Goal: Task Accomplishment & Management: Complete application form

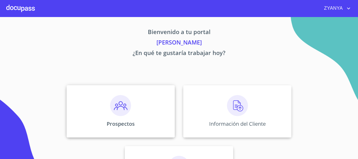
click at [123, 104] on img at bounding box center [120, 105] width 21 height 21
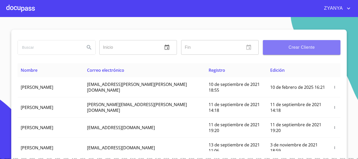
click at [272, 48] on span "Crear Cliente" at bounding box center [301, 47] width 69 height 7
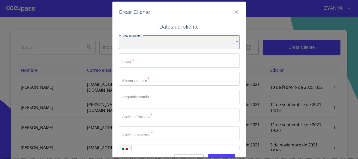
click at [171, 44] on div "​" at bounding box center [179, 42] width 121 height 14
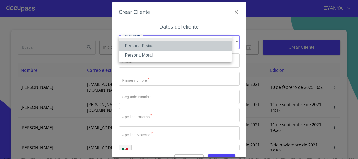
click at [163, 46] on li "Persona Física" at bounding box center [175, 45] width 113 height 9
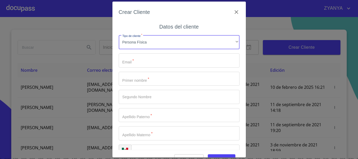
click at [157, 58] on input "Tipo de cliente   *" at bounding box center [179, 60] width 121 height 14
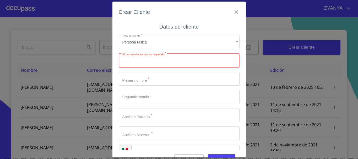
click at [139, 58] on input "Tipo de cliente   *" at bounding box center [179, 60] width 121 height 14
paste input "[EMAIL_ADDRESS][DOMAIN_NAME]"
type input "[EMAIL_ADDRESS][DOMAIN_NAME]"
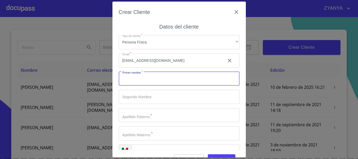
click at [160, 81] on input "Tipo de cliente   *" at bounding box center [179, 79] width 121 height 14
type input "OSCAR"
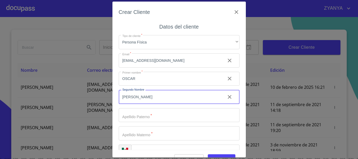
type input "[PERSON_NAME]"
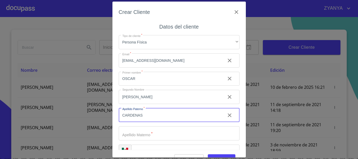
type input "CARDENAS"
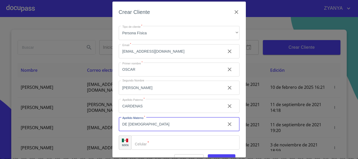
scroll to position [13, 0]
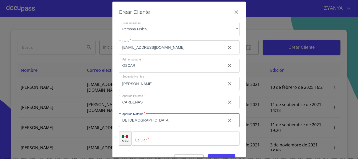
type input "DE [DEMOGRAPHIC_DATA]"
click at [145, 140] on input "Tipo de cliente   *" at bounding box center [185, 139] width 108 height 14
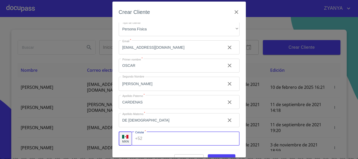
scroll to position [13, 0]
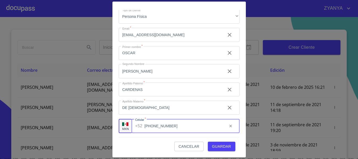
type input "[PHONE_NUMBER]"
click at [149, 145] on div "Cancelar Guardar" at bounding box center [179, 144] width 121 height 14
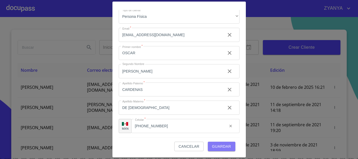
click at [220, 146] on span "Guardar" at bounding box center [221, 146] width 19 height 7
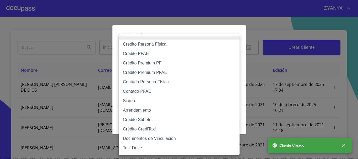
click at [143, 57] on body "ZYANYA Inicio ​ Fin ​ Crear Cliente Nombre Correo electrónico Registro Edición …" at bounding box center [179, 79] width 358 height 159
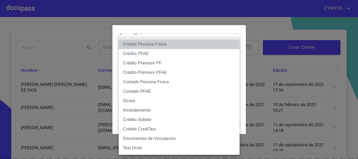
click at [153, 45] on li "Crédito Persona Física" at bounding box center [179, 44] width 121 height 9
type input "6009fb3c7d1714eb8809aa97"
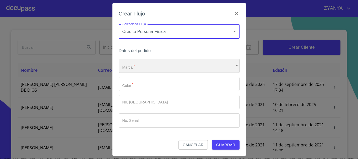
click at [151, 62] on div "​" at bounding box center [179, 66] width 121 height 14
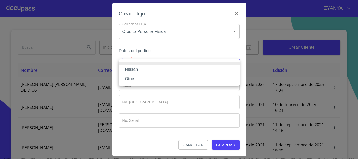
click at [144, 65] on li "Nissan" at bounding box center [179, 69] width 121 height 9
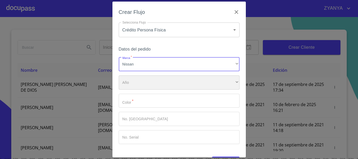
click at [148, 79] on div "​" at bounding box center [179, 82] width 121 height 14
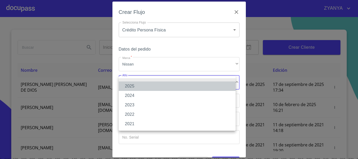
click at [145, 84] on li "2025" at bounding box center [177, 86] width 117 height 9
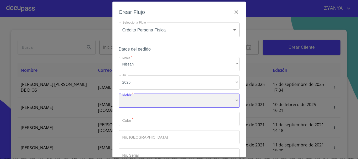
click at [149, 100] on div "​" at bounding box center [179, 101] width 121 height 14
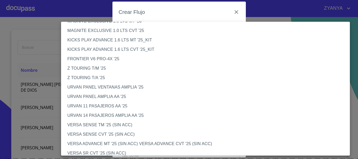
scroll to position [131, 0]
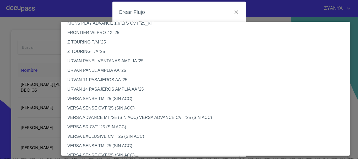
click at [114, 106] on li "VERSA SENSE CVT '25 (SIN ACC)" at bounding box center [207, 108] width 293 height 9
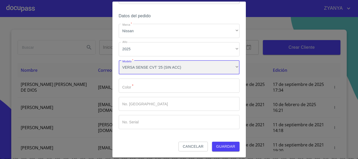
scroll to position [34, 0]
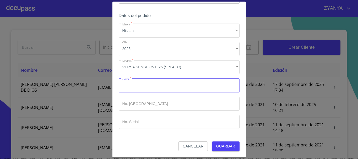
click at [156, 88] on input "Marca   *" at bounding box center [179, 85] width 121 height 14
type input "BLANCO"
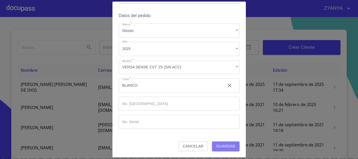
click at [212, 143] on button "Guardar" at bounding box center [226, 147] width 28 height 10
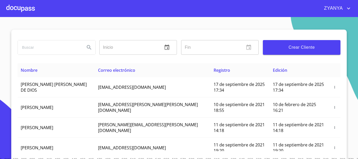
click at [29, 8] on div at bounding box center [20, 8] width 29 height 17
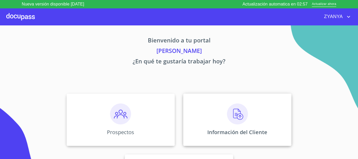
click at [244, 112] on img at bounding box center [237, 114] width 21 height 21
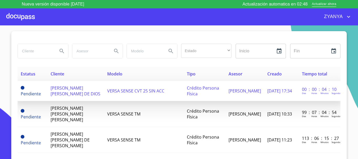
scroll to position [9, 0]
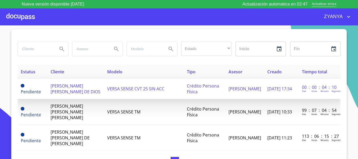
click at [93, 90] on td "[PERSON_NAME] [PERSON_NAME] DE DIOS" at bounding box center [75, 89] width 57 height 20
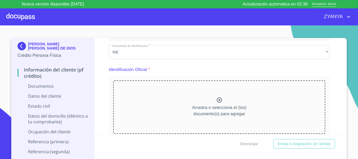
scroll to position [52, 0]
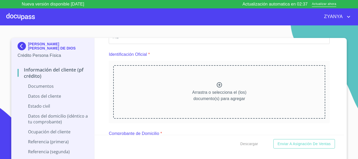
click at [217, 84] on icon at bounding box center [219, 84] width 5 height 5
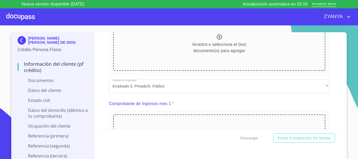
scroll to position [314, 0]
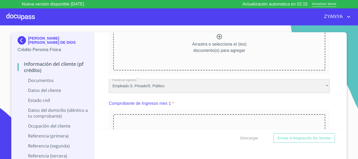
click at [147, 87] on div "Empleado S. Privado/S. Público" at bounding box center [219, 86] width 221 height 14
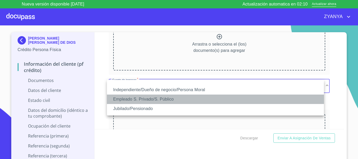
click at [159, 99] on li "Empleado S. Privado/S. Público" at bounding box center [215, 99] width 217 height 9
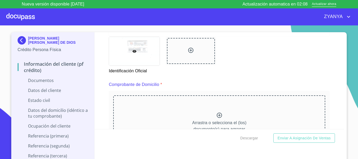
scroll to position [288, 0]
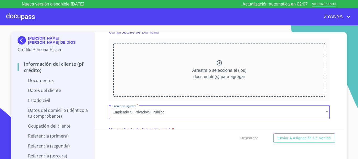
click at [215, 59] on div "Arrastra o selecciona el (los) documento(s) para agregar" at bounding box center [219, 69] width 212 height 53
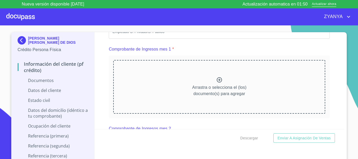
scroll to position [524, 0]
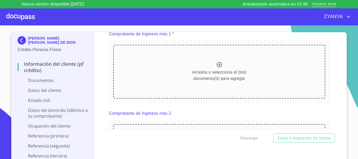
click at [216, 68] on icon at bounding box center [219, 65] width 6 height 6
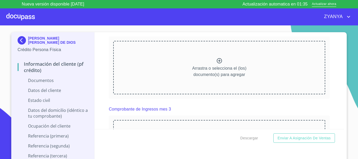
scroll to position [760, 0]
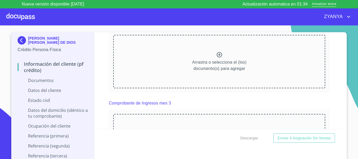
click at [218, 57] on icon at bounding box center [219, 54] width 5 height 5
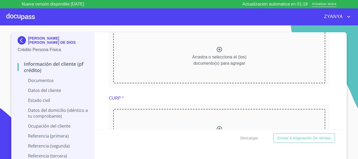
scroll to position [996, 0]
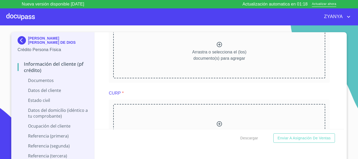
click at [216, 48] on icon at bounding box center [219, 44] width 6 height 6
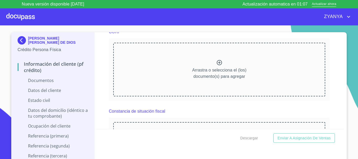
scroll to position [1206, 0]
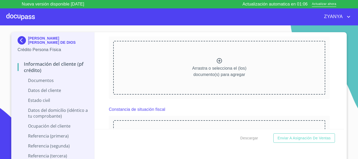
click at [216, 64] on icon at bounding box center [219, 61] width 6 height 6
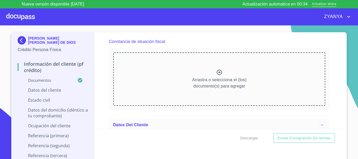
scroll to position [1415, 0]
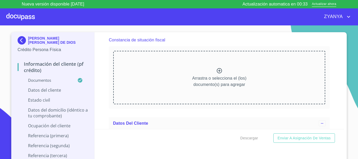
click at [216, 74] on icon at bounding box center [219, 71] width 6 height 6
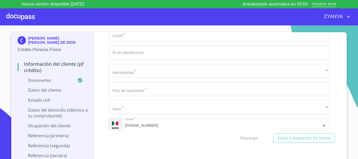
scroll to position [1730, 0]
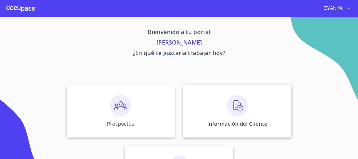
click at [233, 110] on img at bounding box center [237, 105] width 21 height 21
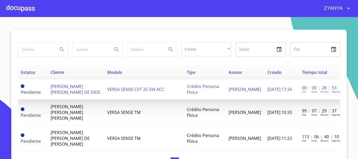
click at [66, 90] on span "[PERSON_NAME] [PERSON_NAME] DE DIOS" at bounding box center [76, 90] width 50 height 12
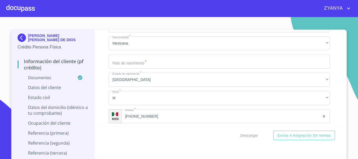
scroll to position [1799, 0]
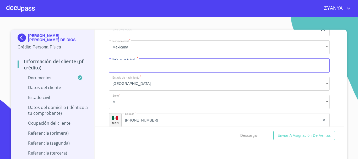
click at [277, 70] on input "Documento de identificación.   *" at bounding box center [219, 65] width 221 height 14
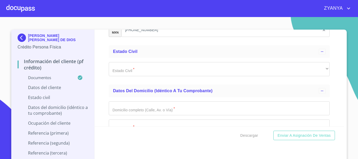
scroll to position [1904, 0]
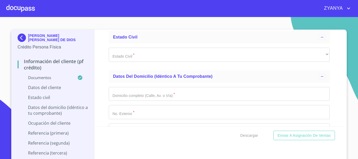
type input "MEXICO"
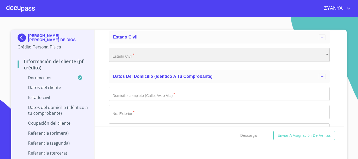
click at [183, 60] on div "​" at bounding box center [219, 55] width 221 height 14
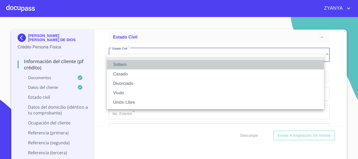
click at [178, 64] on li "Soltero" at bounding box center [215, 64] width 217 height 9
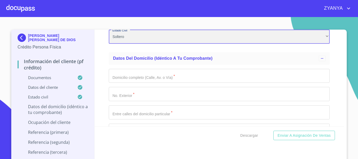
scroll to position [1930, 0]
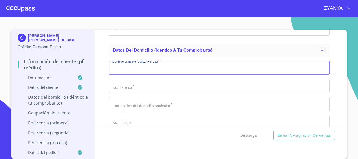
click at [193, 69] on input "Documento de identificación.   *" at bounding box center [219, 68] width 221 height 14
type input "NA"
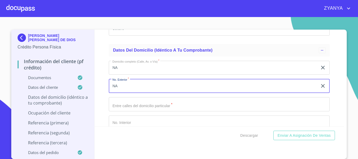
type input "NA"
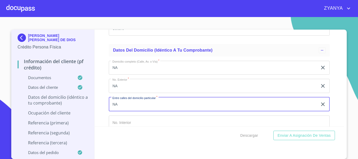
type input "NA"
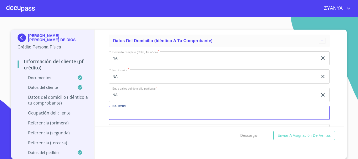
scroll to position [1992, 0]
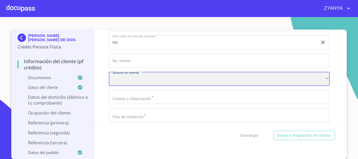
click at [181, 86] on div "​" at bounding box center [219, 79] width 221 height 14
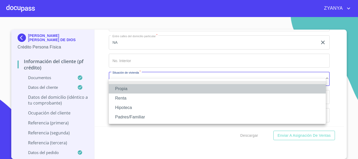
click at [180, 89] on li "Propia" at bounding box center [217, 88] width 217 height 9
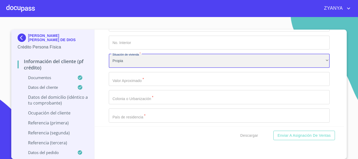
scroll to position [2044, 0]
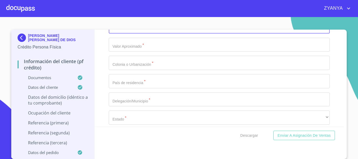
click at [174, 51] on input "Documento de identificación.   *" at bounding box center [219, 45] width 221 height 14
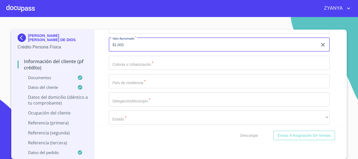
type input "$1,000"
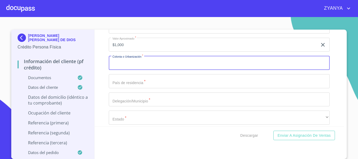
click at [166, 67] on input "Documento de identificación.   *" at bounding box center [219, 63] width 221 height 14
type input "NA"
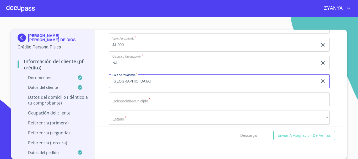
type input "MEXICO"
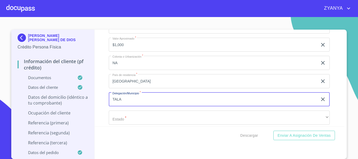
type input "TALA"
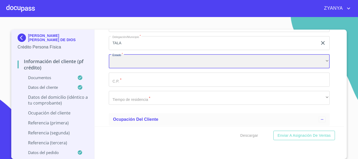
scroll to position [2101, 0]
click at [217, 68] on div "​" at bounding box center [219, 61] width 221 height 14
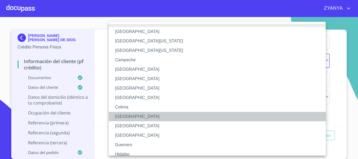
click at [140, 120] on li "Durango" at bounding box center [219, 116] width 221 height 9
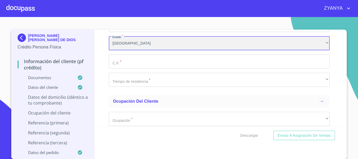
scroll to position [2127, 0]
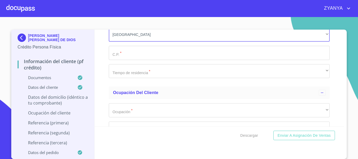
click at [146, 60] on input "Documento de identificación.   *" at bounding box center [219, 53] width 221 height 14
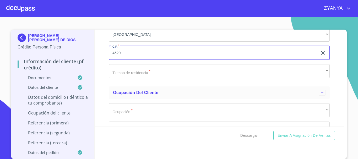
type input "4520"
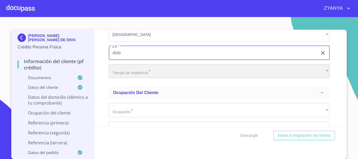
click at [145, 77] on div "​" at bounding box center [219, 71] width 221 height 14
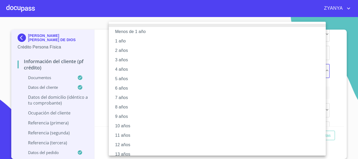
click at [134, 44] on li "1 año" at bounding box center [219, 40] width 221 height 9
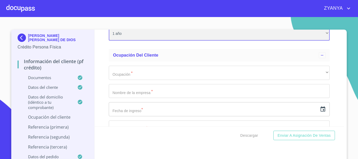
scroll to position [2180, 0]
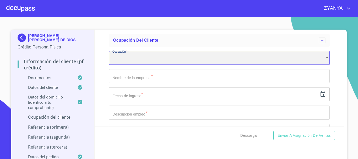
click at [142, 63] on div "​" at bounding box center [219, 58] width 221 height 14
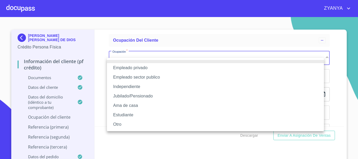
click at [140, 66] on li "Empleado privado" at bounding box center [215, 67] width 217 height 9
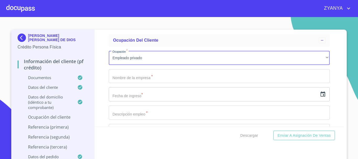
click at [142, 83] on input "Documento de identificación.   *" at bounding box center [219, 76] width 221 height 14
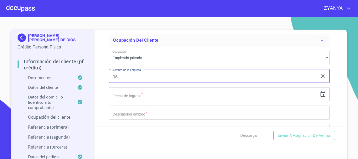
type input "NA"
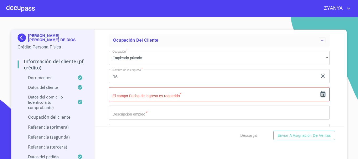
click at [321, 97] on icon "button" at bounding box center [323, 93] width 5 height 5
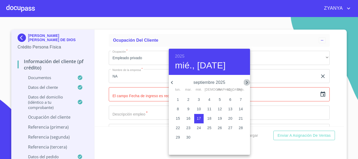
click at [246, 80] on icon "button" at bounding box center [247, 82] width 6 height 6
click at [173, 83] on icon "button" at bounding box center [172, 82] width 6 height 6
click at [188, 106] on p "5" at bounding box center [188, 108] width 2 height 5
type input "5 de ago. de 2025"
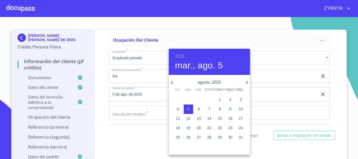
click at [135, 112] on div at bounding box center [179, 79] width 358 height 159
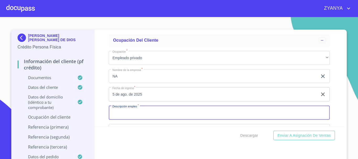
click at [135, 118] on input "Documento de identificación.   *" at bounding box center [219, 113] width 221 height 14
type input "NA"
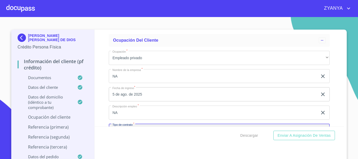
scroll to position [2239, 0]
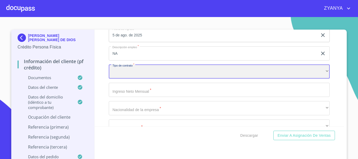
click at [136, 78] on div "​" at bounding box center [219, 72] width 221 height 14
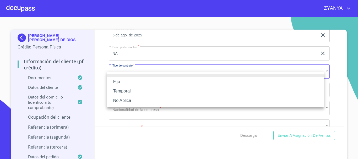
click at [134, 82] on li "Fijo" at bounding box center [215, 81] width 217 height 9
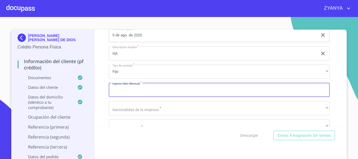
click at [135, 97] on input "Documento de identificación.   *" at bounding box center [219, 90] width 221 height 14
type input "2000"
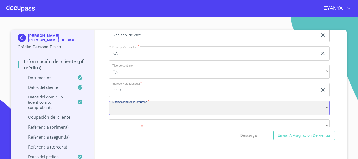
click at [133, 111] on div "​" at bounding box center [219, 108] width 221 height 14
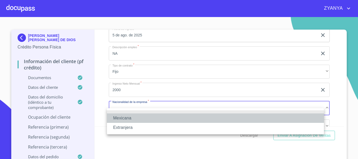
click at [134, 115] on li "Mexicana" at bounding box center [215, 117] width 217 height 9
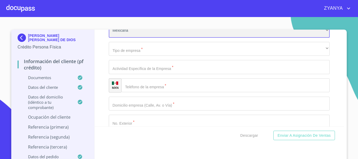
scroll to position [2317, 0]
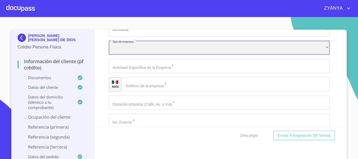
click at [146, 55] on div "​" at bounding box center [219, 48] width 221 height 14
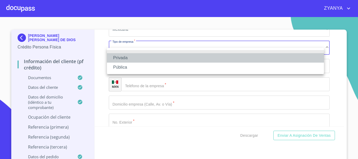
click at [140, 56] on li "Privada" at bounding box center [215, 57] width 217 height 9
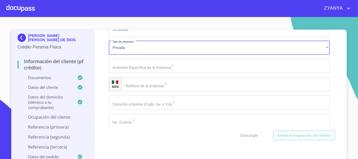
click at [140, 73] on input "Documento de identificación.   *" at bounding box center [219, 66] width 221 height 14
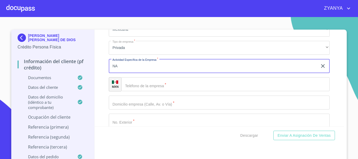
type input "NA"
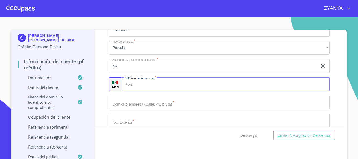
click at [143, 86] on input "Documento de identificación.   *" at bounding box center [232, 84] width 195 height 14
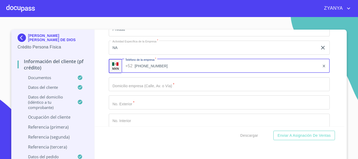
scroll to position [2344, 0]
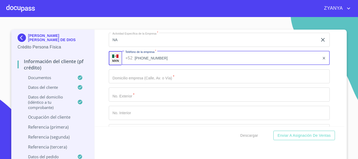
type input "(33)16033452"
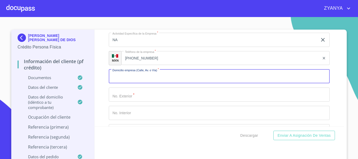
click at [143, 82] on input "Documento de identificación.   *" at bounding box center [219, 76] width 221 height 14
type input "NA"
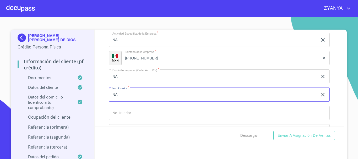
type input "NA"
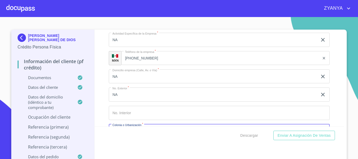
scroll to position [2403, 0]
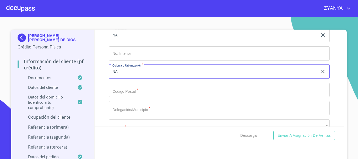
type input "NA"
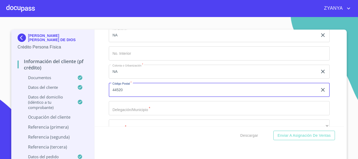
type input "44520"
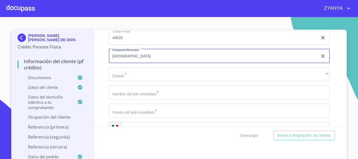
scroll to position [2456, 0]
type input "GUADALAJARA"
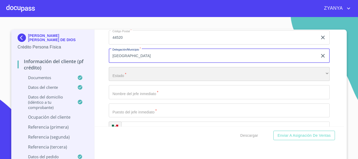
click at [143, 81] on div "​" at bounding box center [219, 74] width 221 height 14
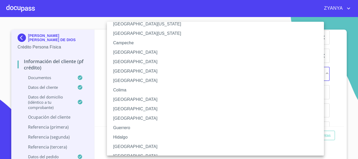
scroll to position [26, 0]
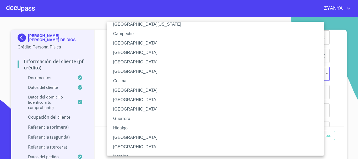
click at [127, 135] on li "Jalisco" at bounding box center [217, 137] width 221 height 9
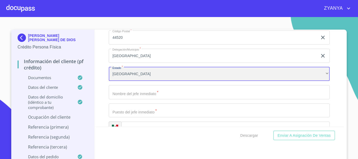
scroll to position [2482, 0]
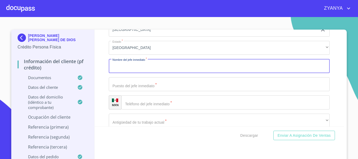
click at [151, 71] on input "Documento de identificación.   *" at bounding box center [219, 66] width 221 height 14
type input "NA"
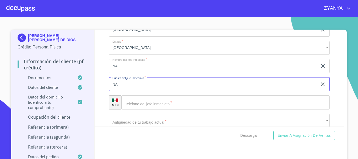
type input "NA"
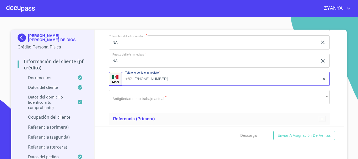
scroll to position [2534, 0]
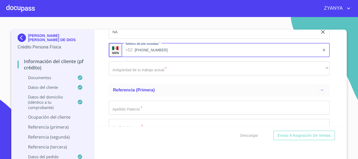
type input "(33)16033452"
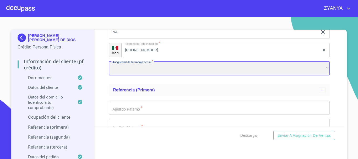
click at [159, 75] on div "​" at bounding box center [219, 68] width 221 height 14
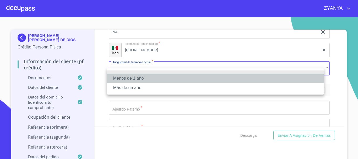
click at [159, 75] on li "Menos de 1 año" at bounding box center [215, 78] width 217 height 9
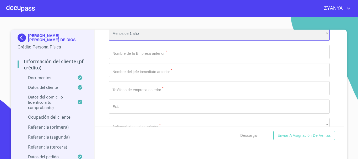
scroll to position [2560, 0]
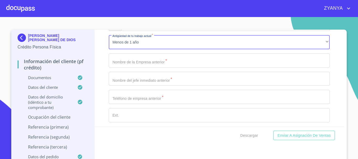
click at [159, 68] on input "Documento de identificación.   *" at bounding box center [219, 60] width 221 height 14
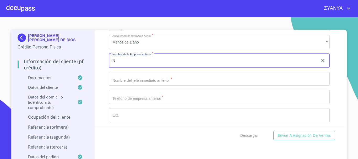
type input "N"
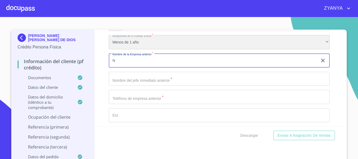
click at [161, 49] on div "Menos de 1 año" at bounding box center [219, 42] width 221 height 14
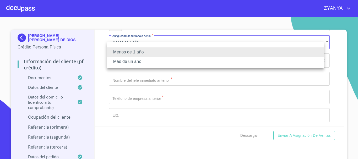
click at [153, 61] on li "Más de un año" at bounding box center [215, 61] width 217 height 9
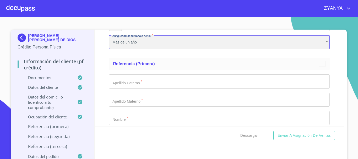
scroll to position [2587, 0]
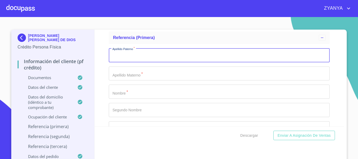
click at [162, 62] on input "Documento de identificación.   *" at bounding box center [219, 55] width 221 height 14
type input "NA"
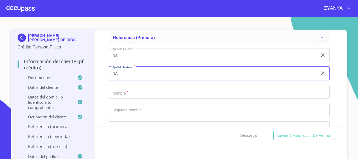
type input "NA"
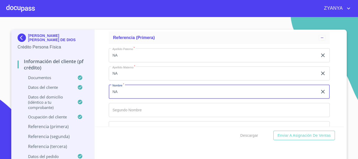
type input "NA"
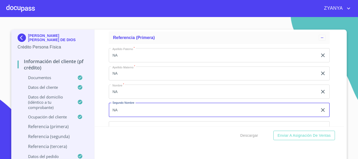
type input "NA"
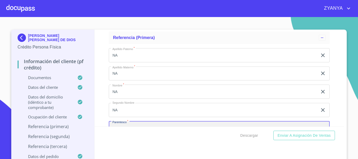
scroll to position [2643, 0]
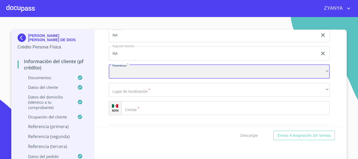
click at [173, 74] on div "​" at bounding box center [219, 72] width 221 height 14
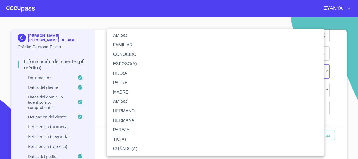
click at [132, 71] on li "HIJO(A)" at bounding box center [215, 73] width 217 height 9
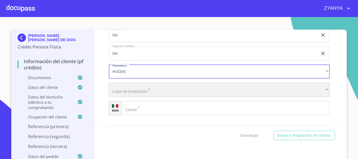
click at [141, 97] on div "​" at bounding box center [219, 90] width 221 height 14
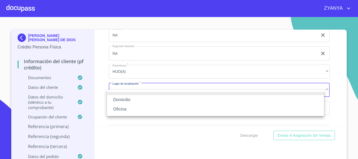
click at [141, 96] on li "Domicilio" at bounding box center [215, 99] width 217 height 9
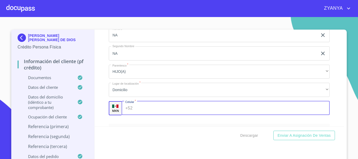
click at [147, 115] on input "Documento de identificación.   *" at bounding box center [232, 108] width 195 height 14
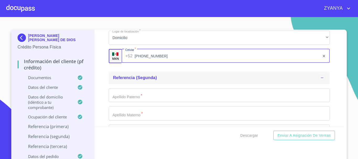
scroll to position [2696, 0]
type input "(33)16033452"
click at [161, 97] on input "Documento de identificación.   *" at bounding box center [219, 95] width 221 height 14
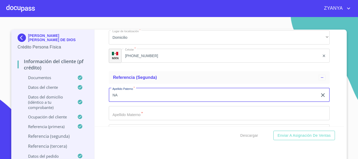
type input "NA"
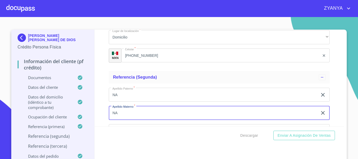
type input "NA"
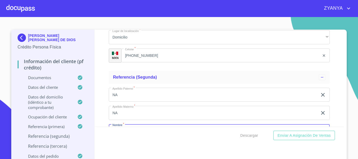
scroll to position [2755, 0]
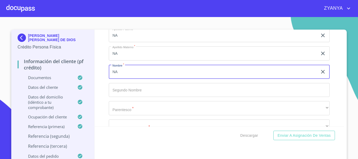
type input "NA"
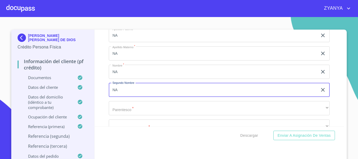
type input "NA"
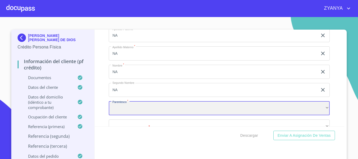
click at [178, 115] on div "​" at bounding box center [219, 108] width 221 height 14
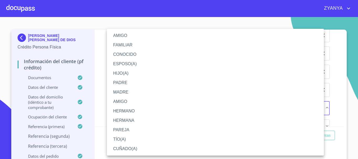
click at [122, 35] on li "AMIGO" at bounding box center [215, 35] width 217 height 9
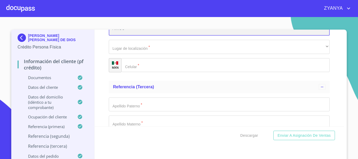
scroll to position [2834, 0]
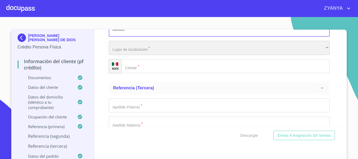
click at [142, 55] on div "​" at bounding box center [219, 48] width 221 height 14
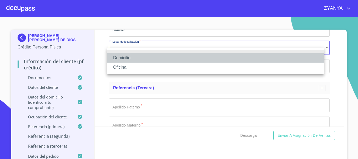
click at [140, 58] on li "Domicilio" at bounding box center [215, 57] width 217 height 9
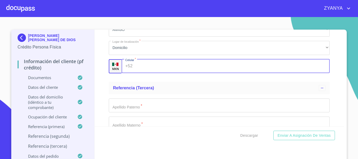
click at [139, 72] on input "Documento de identificación.   *" at bounding box center [232, 66] width 195 height 14
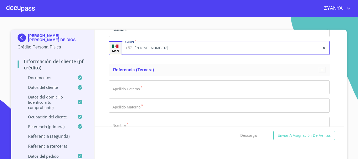
scroll to position [2860, 0]
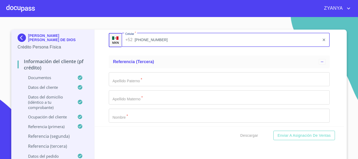
type input "(33)16033545"
click at [139, 84] on input "Documento de identificación.   *" at bounding box center [219, 79] width 221 height 14
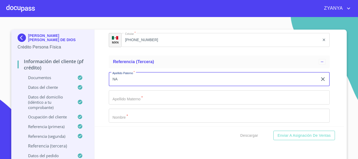
type input "NA"
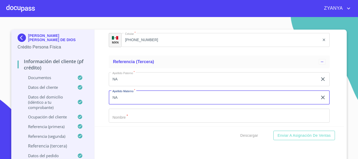
type input "NA"
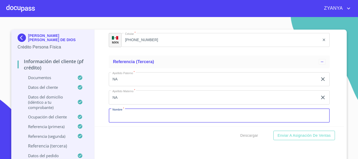
scroll to position [2863, 0]
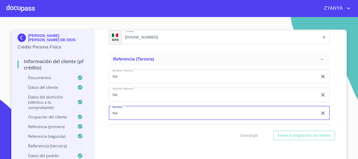
type input "NA"
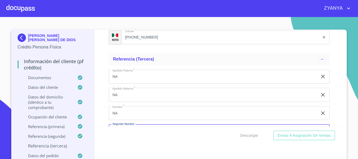
scroll to position [2922, 0]
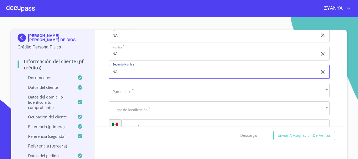
type input "NA"
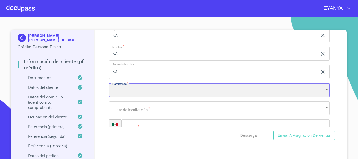
click at [152, 97] on div "​" at bounding box center [219, 90] width 221 height 14
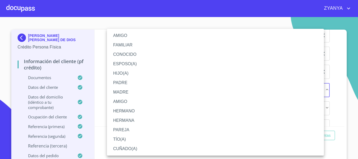
click at [133, 102] on li "AMIGO" at bounding box center [215, 101] width 217 height 9
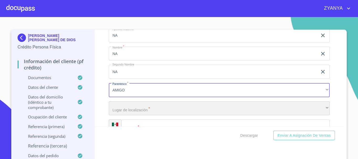
click at [135, 116] on div "​" at bounding box center [219, 108] width 221 height 14
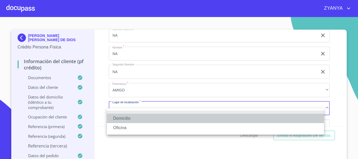
click at [135, 116] on li "Domicilio" at bounding box center [215, 118] width 217 height 9
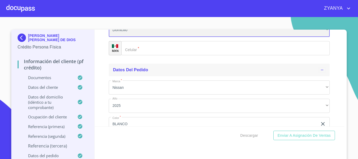
scroll to position [3001, 0]
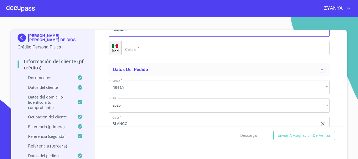
click at [136, 52] on input "Documento de identificación.   *" at bounding box center [225, 48] width 208 height 14
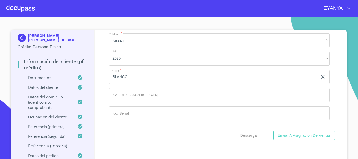
scroll to position [3054, 0]
type input "(33)45695620"
click at [177, 137] on div "Descargar Enviar a Asignación de Ventas" at bounding box center [220, 136] width 250 height 18
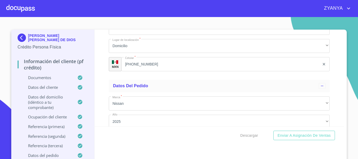
scroll to position [2976, 0]
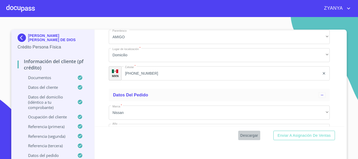
click at [244, 136] on span "Descargar" at bounding box center [249, 135] width 18 height 7
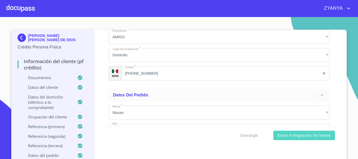
click at [307, 136] on span "Enviar a Asignación de Ventas" at bounding box center [304, 135] width 53 height 7
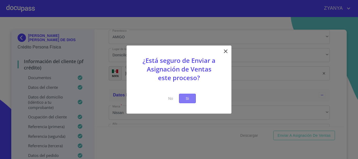
click at [189, 100] on span "Si" at bounding box center [187, 98] width 8 height 7
